Goal: Check status

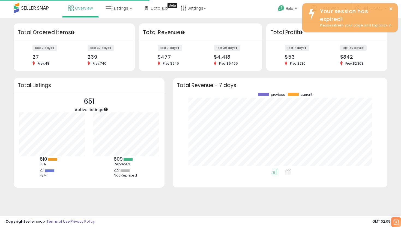
scroll to position [76, 204]
